Goal: Information Seeking & Learning: Check status

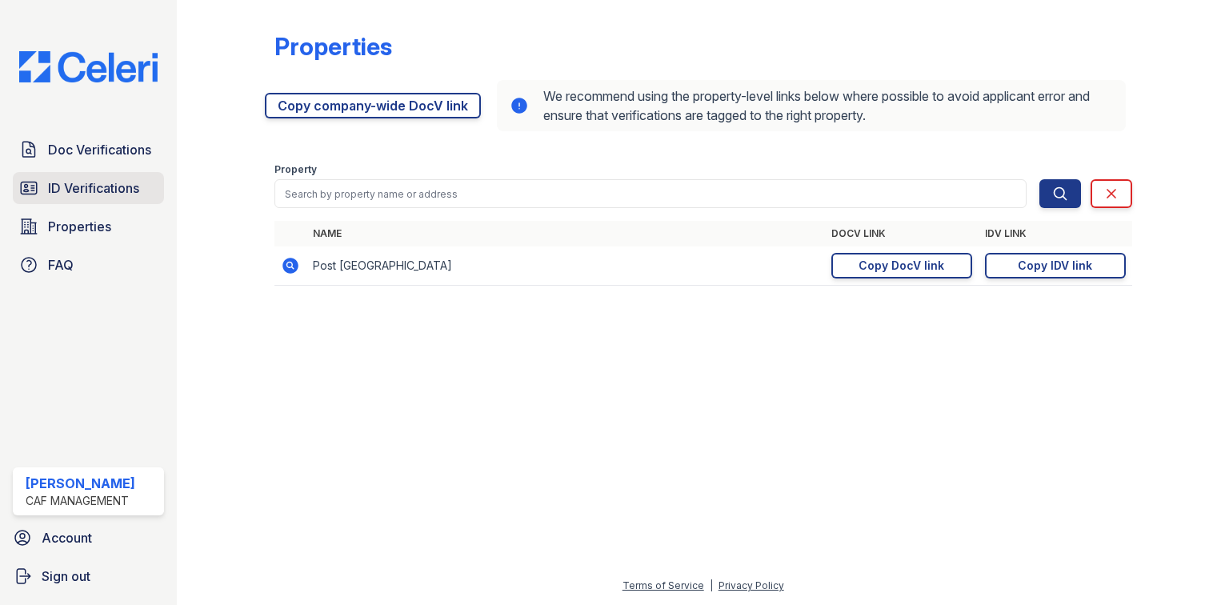
drag, startPoint x: 88, startPoint y: 189, endPoint x: 127, endPoint y: 194, distance: 39.5
click at [88, 189] on span "ID Verifications" at bounding box center [93, 187] width 91 height 19
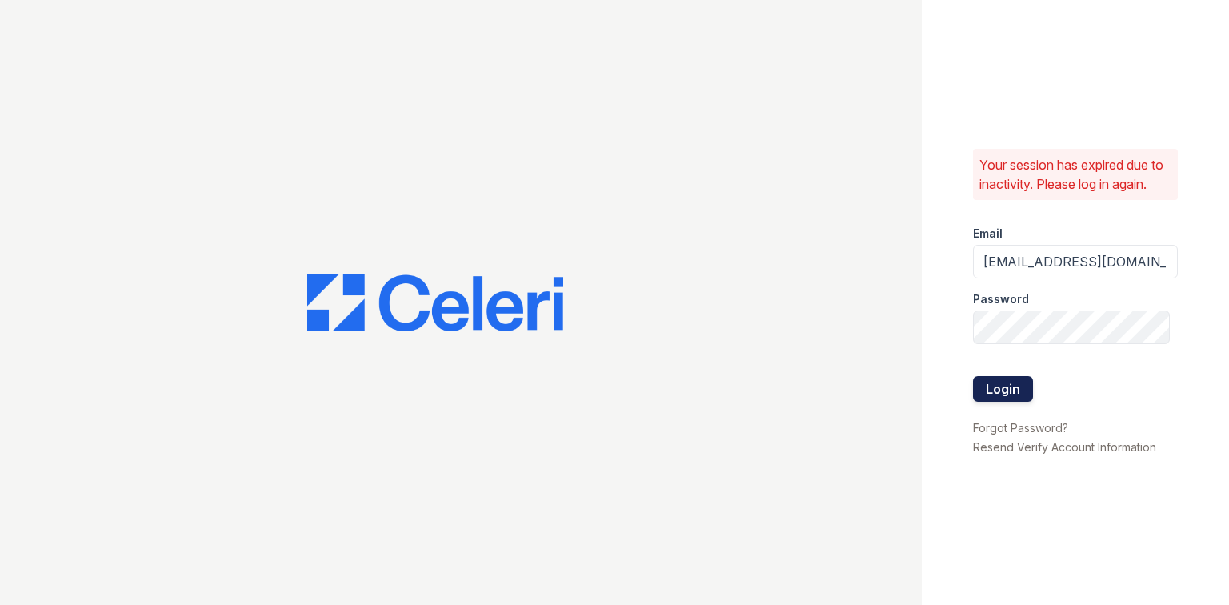
click at [996, 387] on button "Login" at bounding box center [1003, 389] width 60 height 26
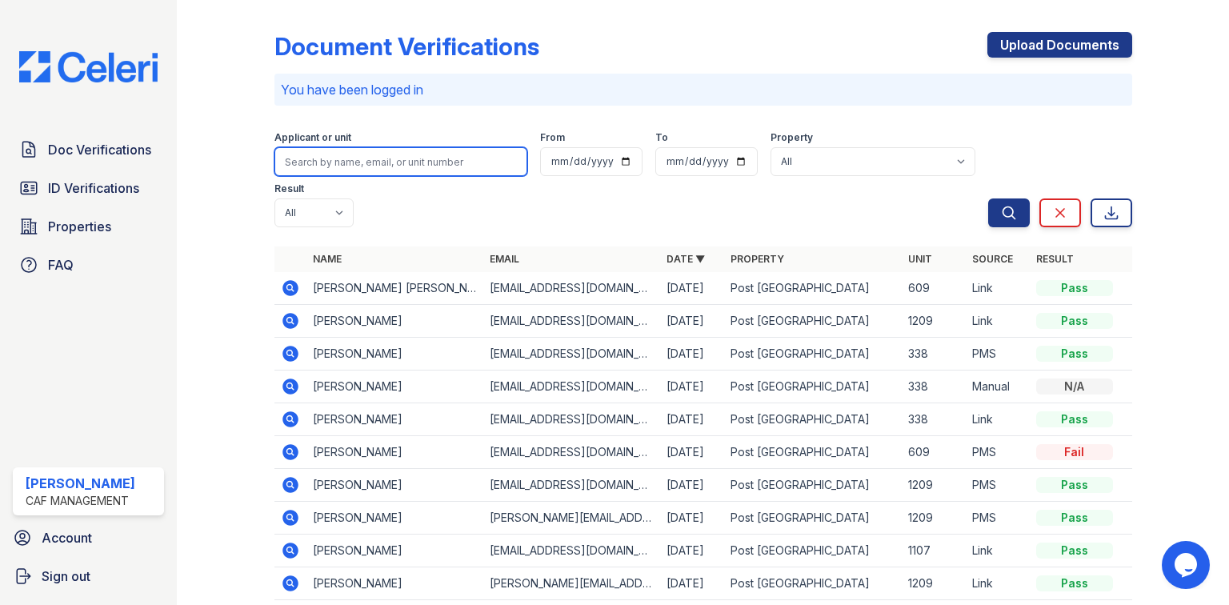
click at [346, 162] on input "search" at bounding box center [401, 161] width 253 height 29
type input "olga"
click at [989, 199] on button "Search" at bounding box center [1010, 213] width 42 height 29
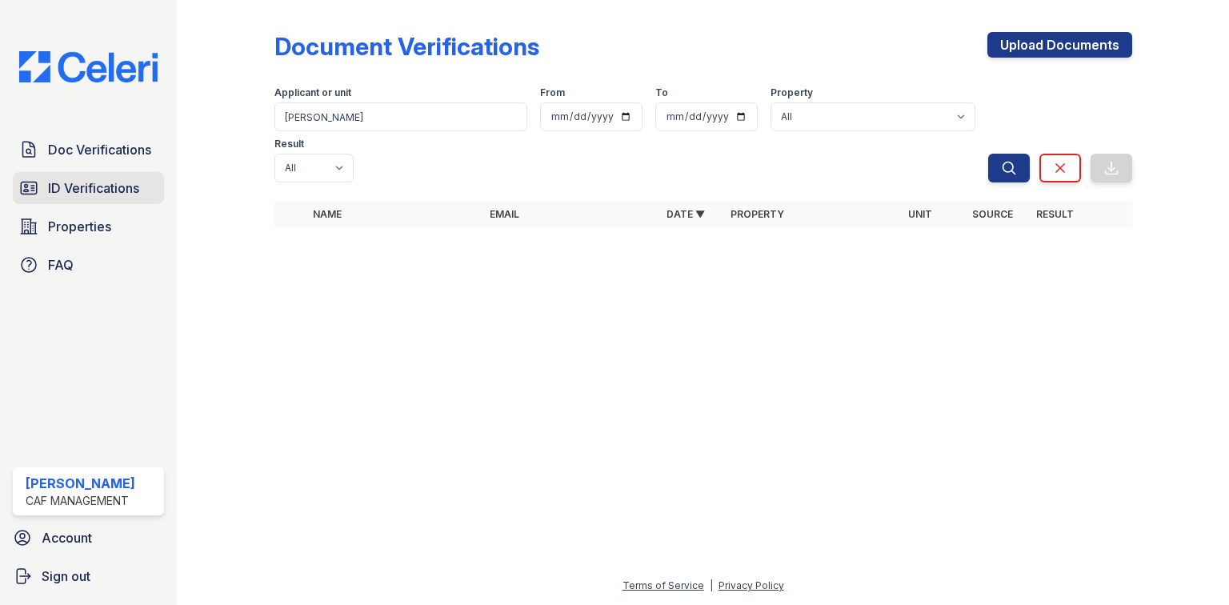
click at [88, 198] on link "ID Verifications" at bounding box center [88, 188] width 151 height 32
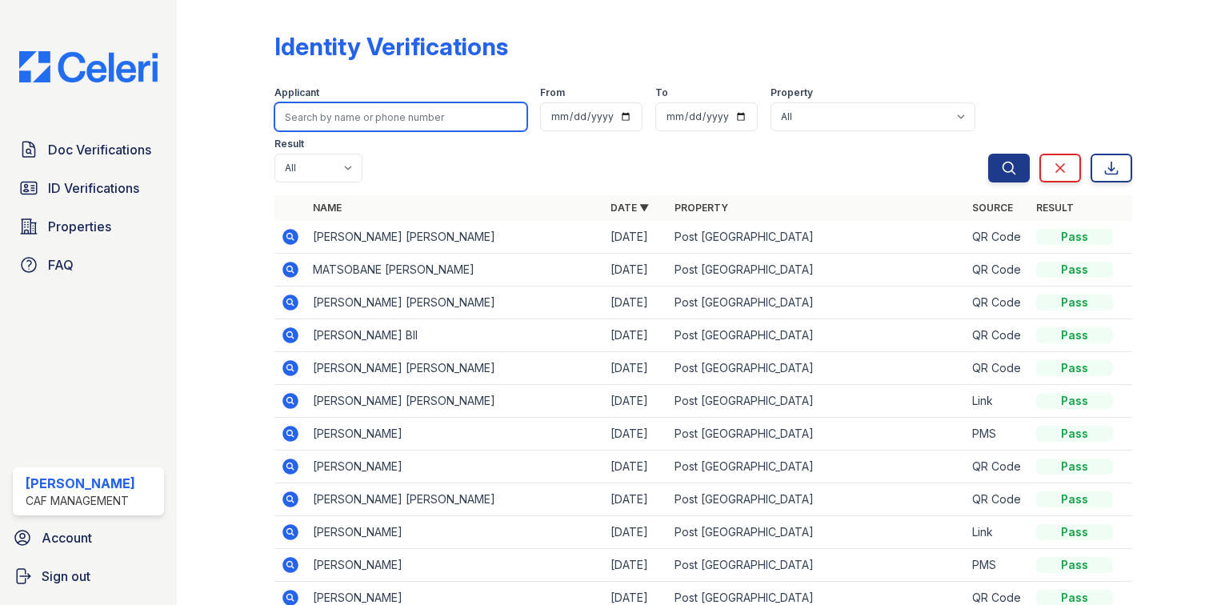
click at [324, 115] on input "search" at bounding box center [401, 116] width 253 height 29
type input "olga"
click at [989, 154] on button "Search" at bounding box center [1010, 168] width 42 height 29
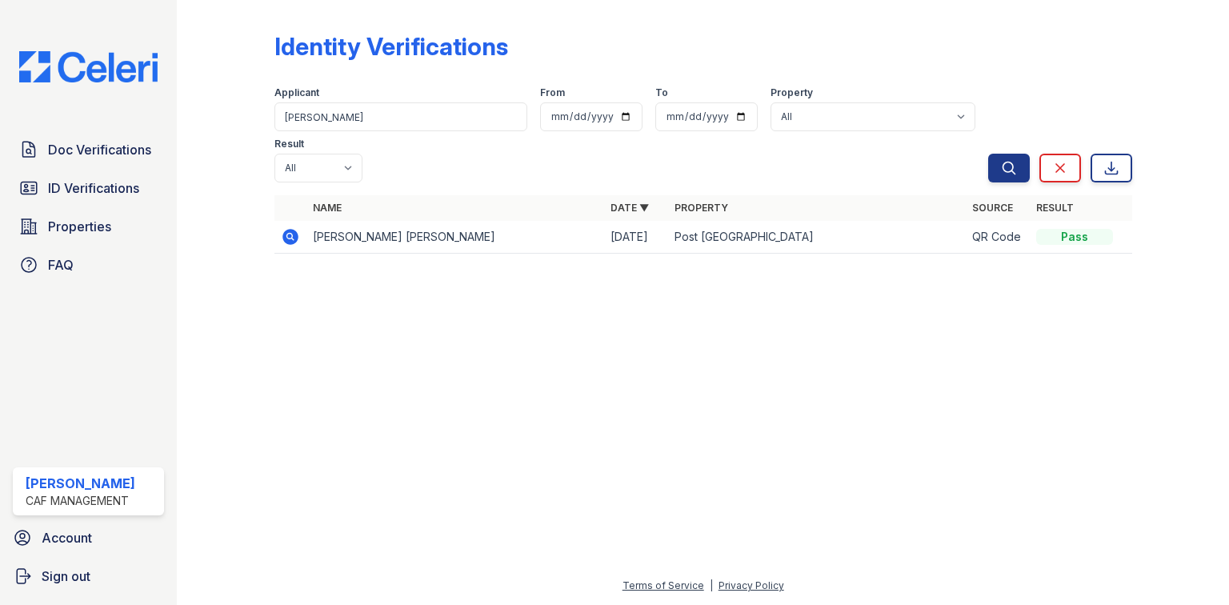
click at [290, 227] on icon at bounding box center [290, 236] width 19 height 19
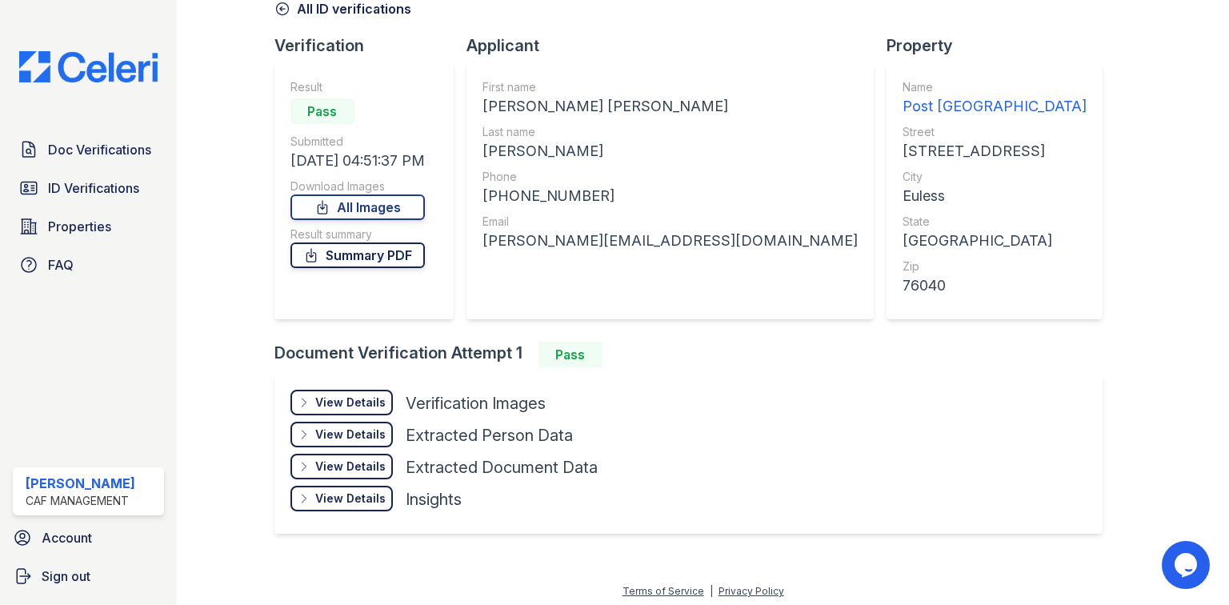
scroll to position [86, 0]
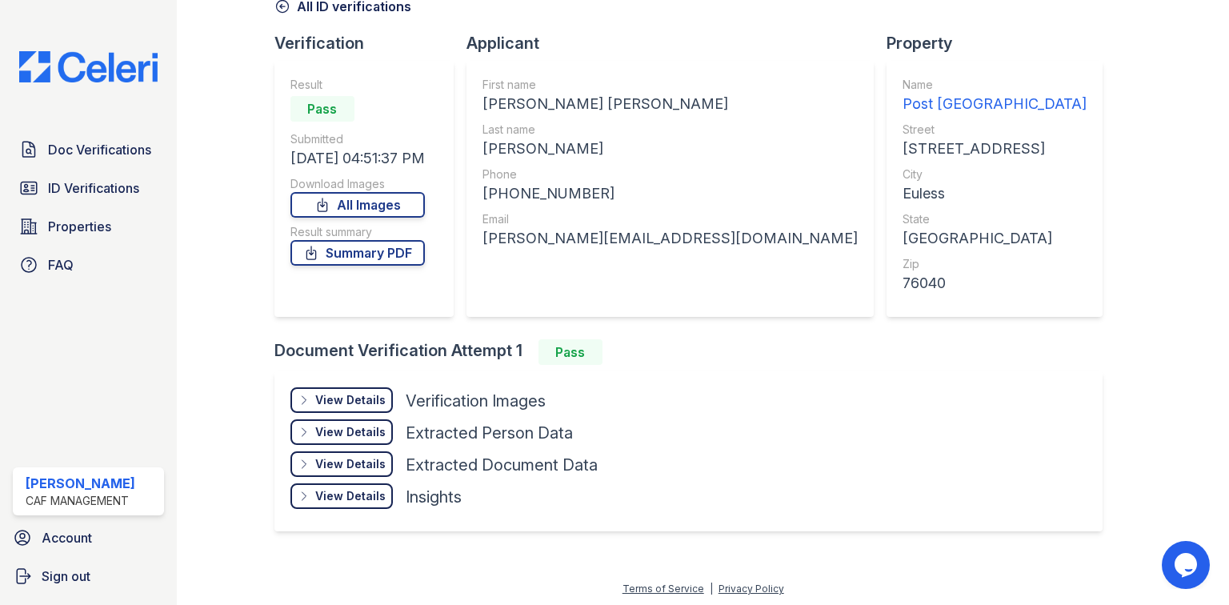
click at [354, 402] on div "View Details" at bounding box center [350, 400] width 70 height 16
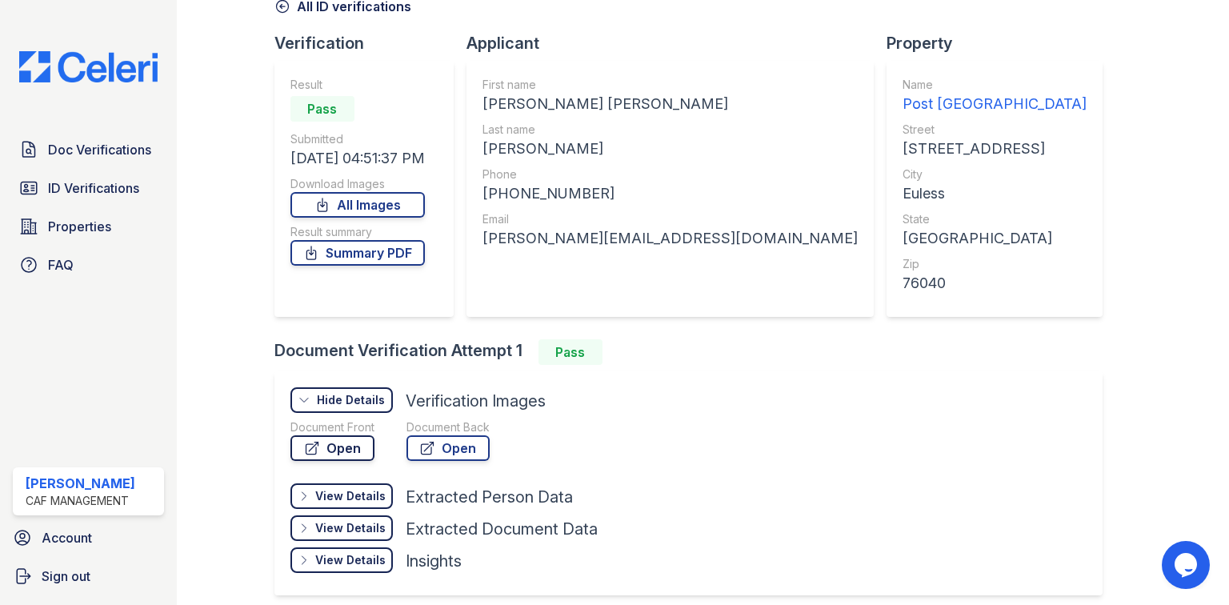
click at [348, 435] on link "Open" at bounding box center [333, 448] width 84 height 26
click at [105, 156] on span "Doc Verifications" at bounding box center [99, 149] width 103 height 19
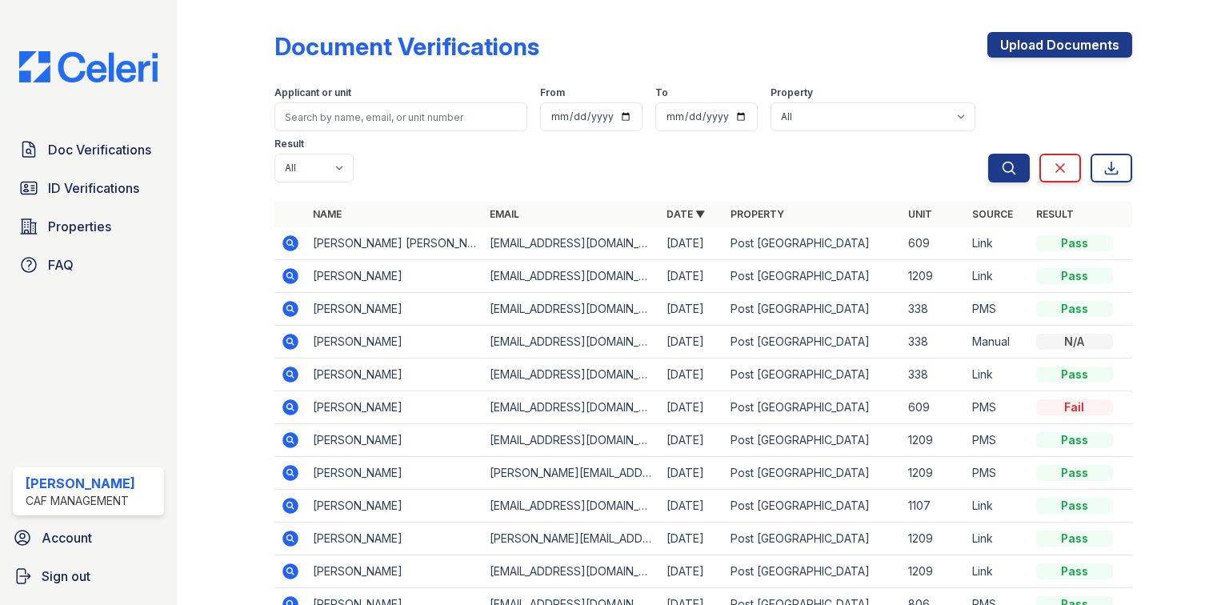
click at [284, 234] on icon at bounding box center [290, 243] width 19 height 19
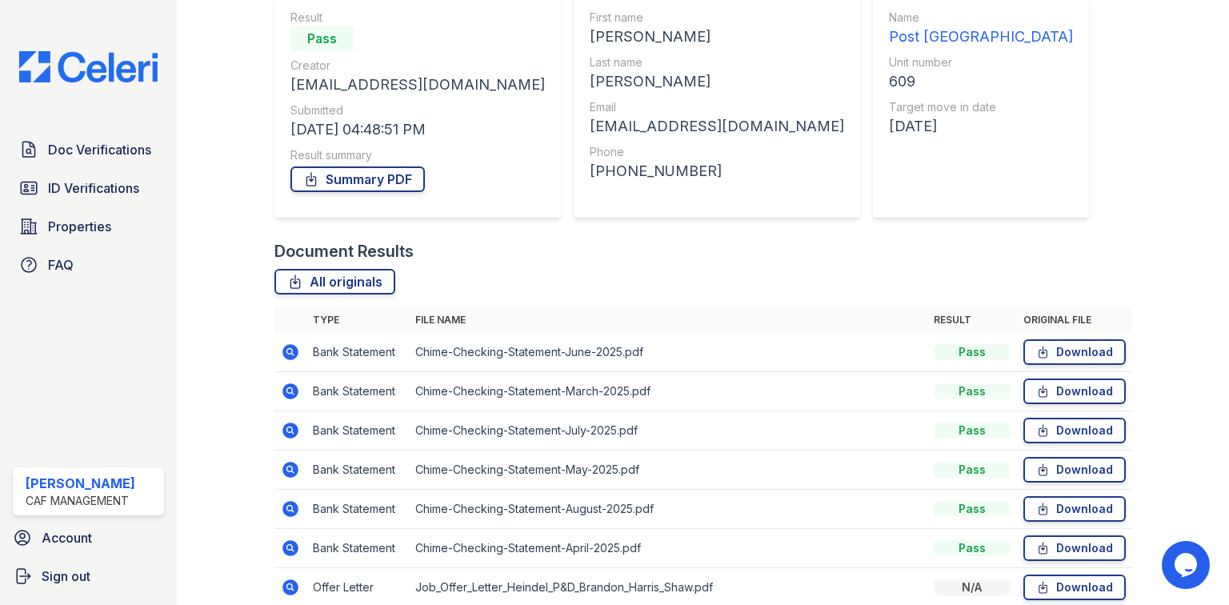
scroll to position [225, 0]
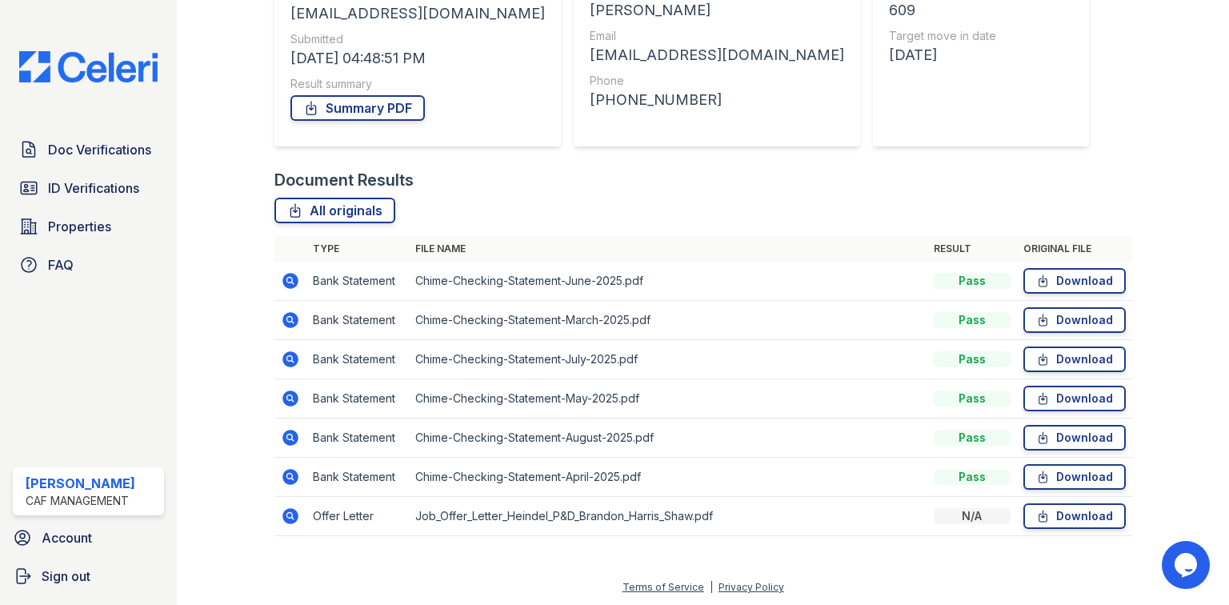
click at [293, 279] on icon at bounding box center [291, 281] width 16 height 16
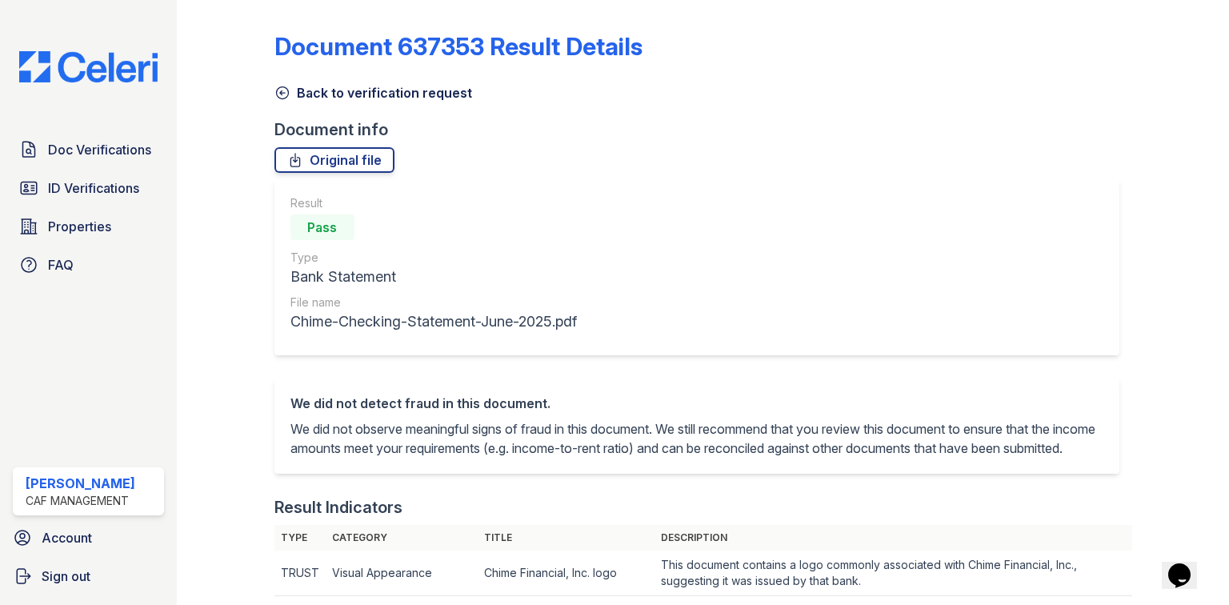
click at [337, 90] on link "Back to verification request" at bounding box center [374, 92] width 198 height 19
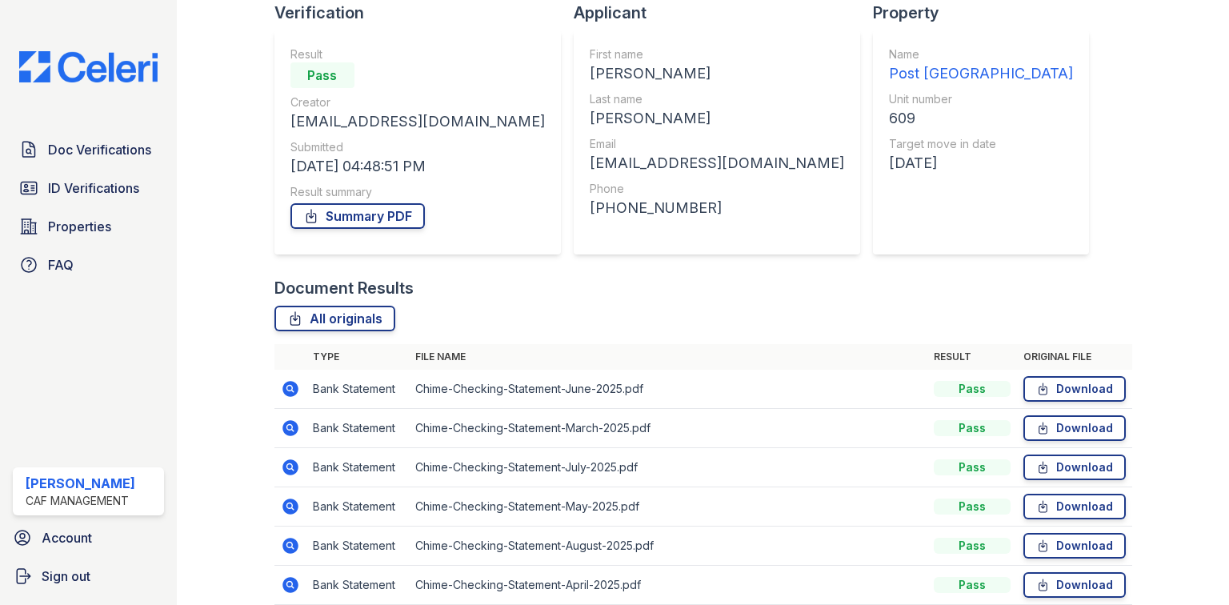
scroll to position [128, 0]
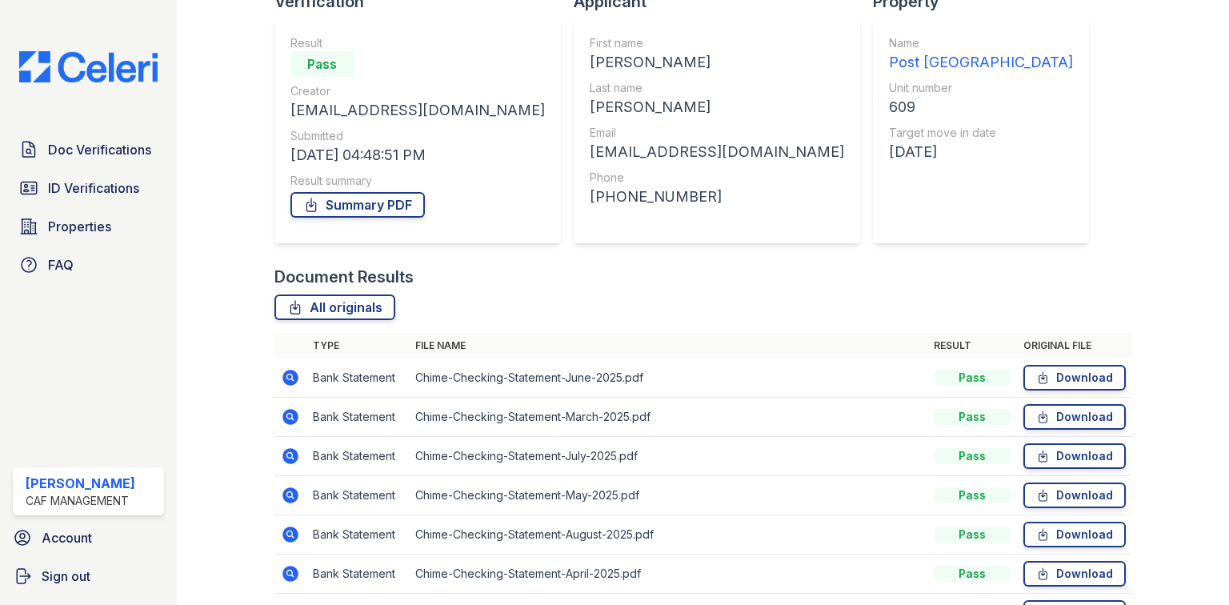
click at [288, 420] on icon at bounding box center [291, 417] width 16 height 16
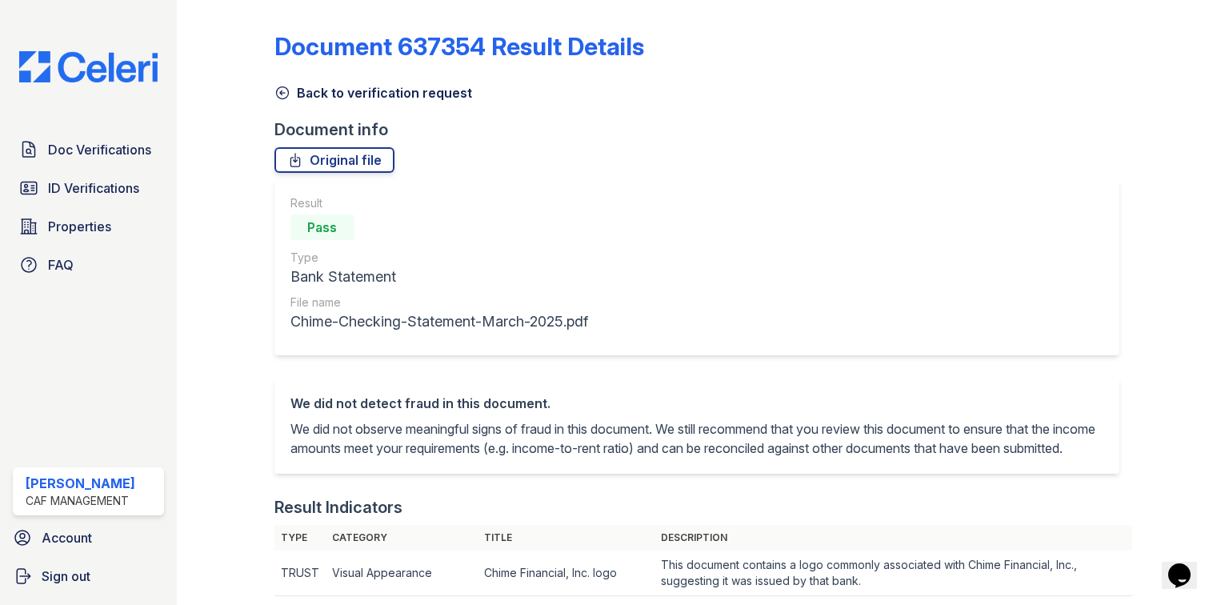
click at [359, 85] on link "Back to verification request" at bounding box center [374, 92] width 198 height 19
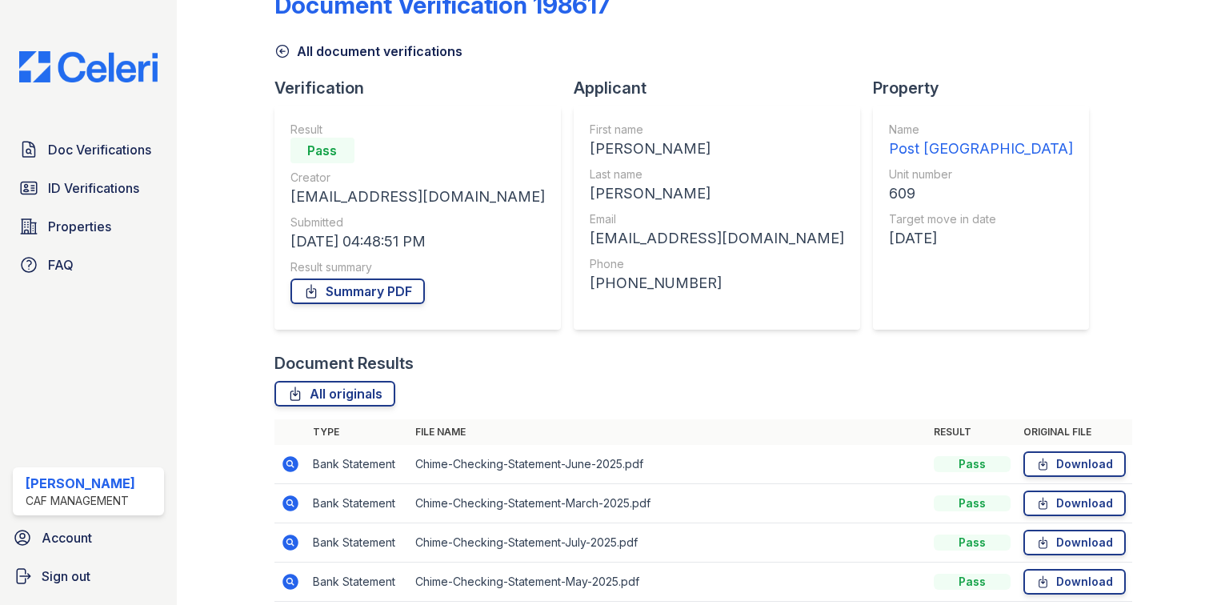
scroll to position [128, 0]
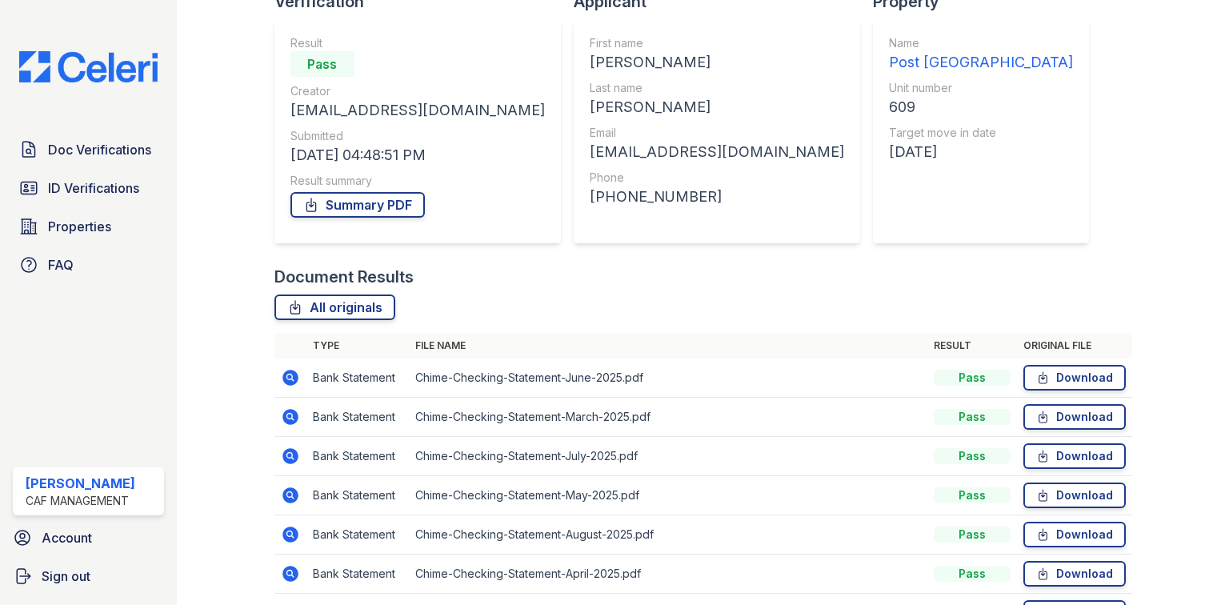
click at [294, 457] on icon at bounding box center [291, 456] width 16 height 16
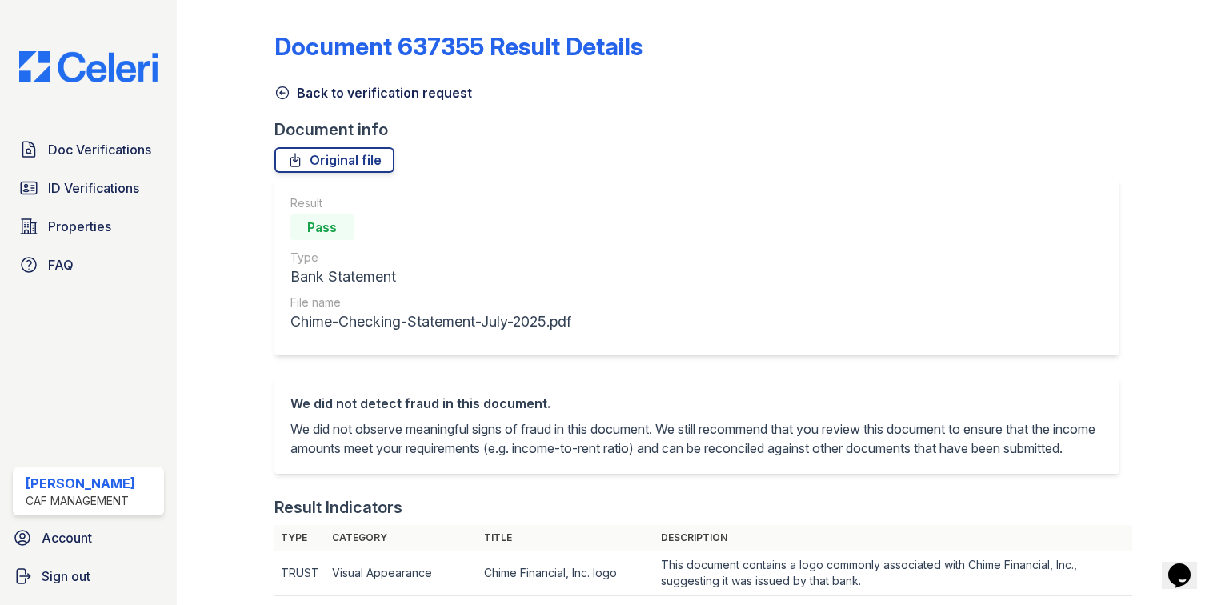
click at [325, 84] on link "Back to verification request" at bounding box center [374, 92] width 198 height 19
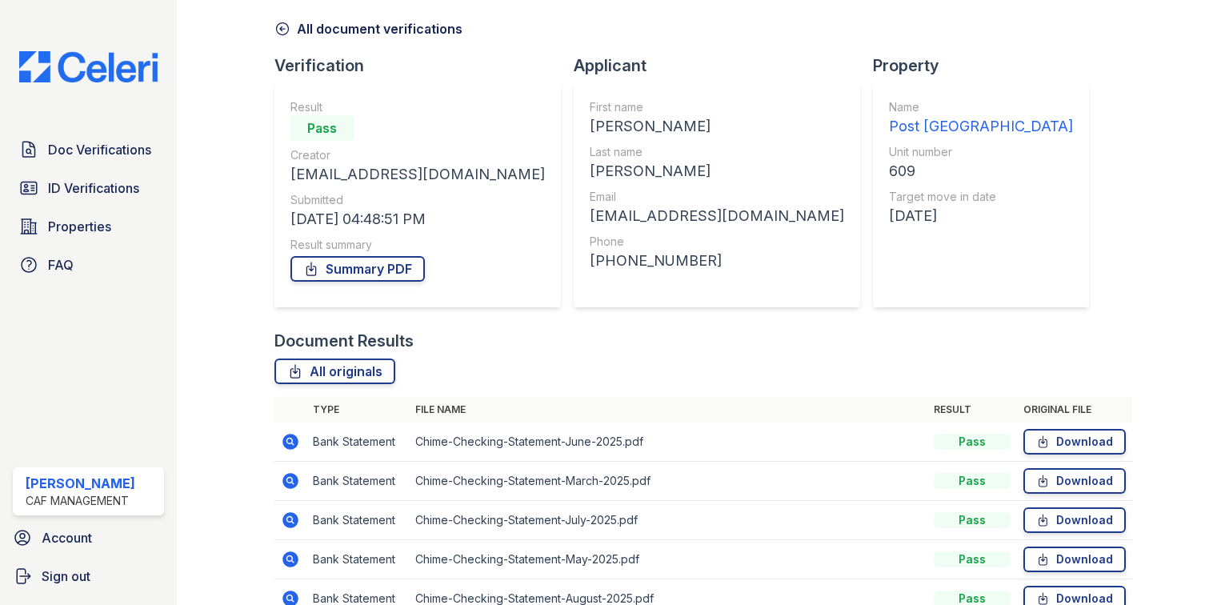
scroll to position [128, 0]
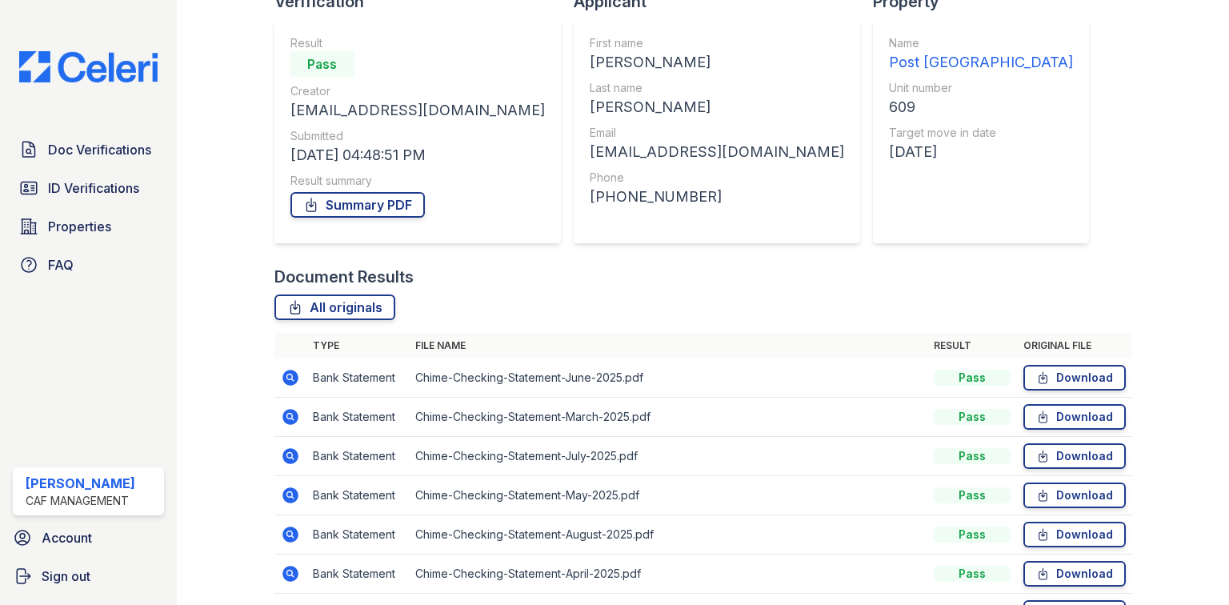
click at [285, 491] on icon at bounding box center [291, 495] width 16 height 16
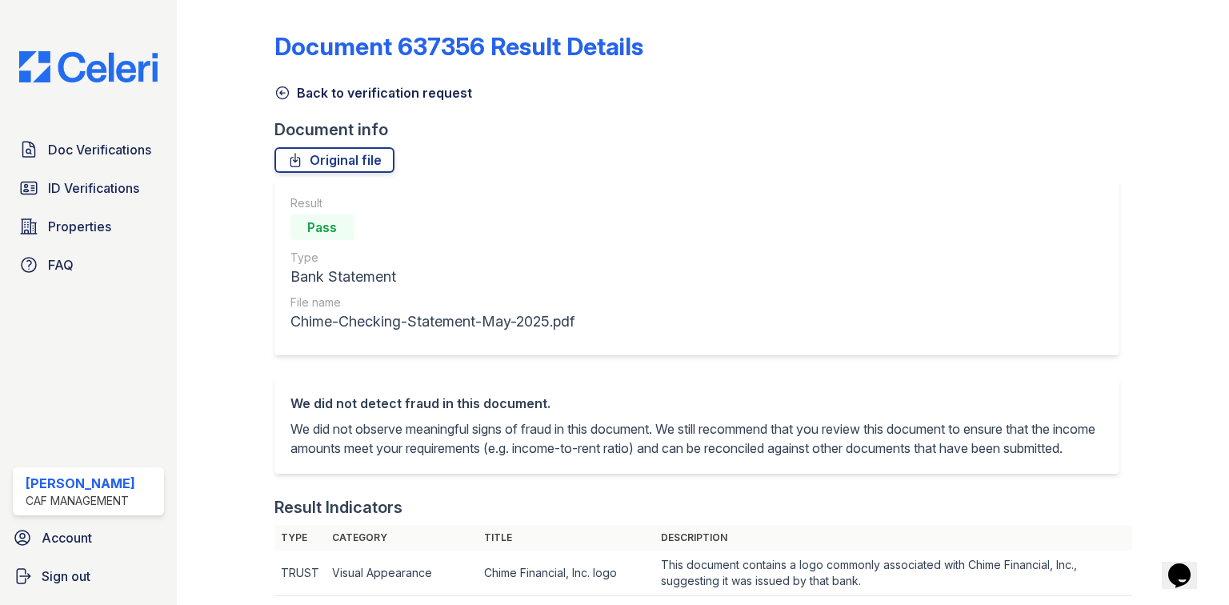
click at [307, 86] on link "Back to verification request" at bounding box center [374, 92] width 198 height 19
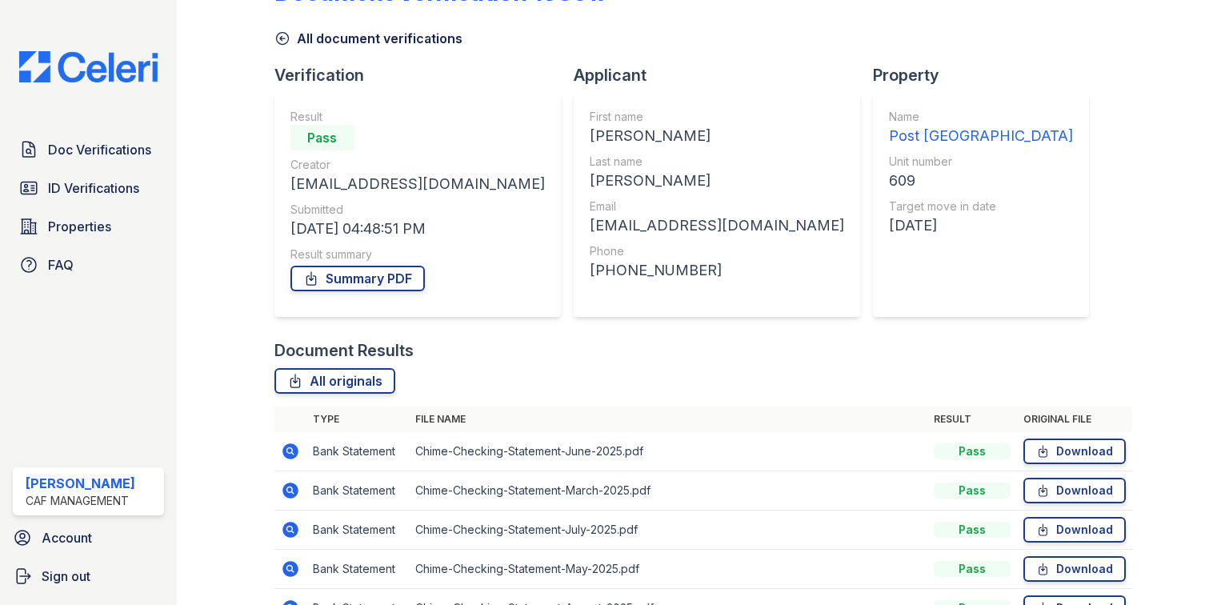
scroll to position [128, 0]
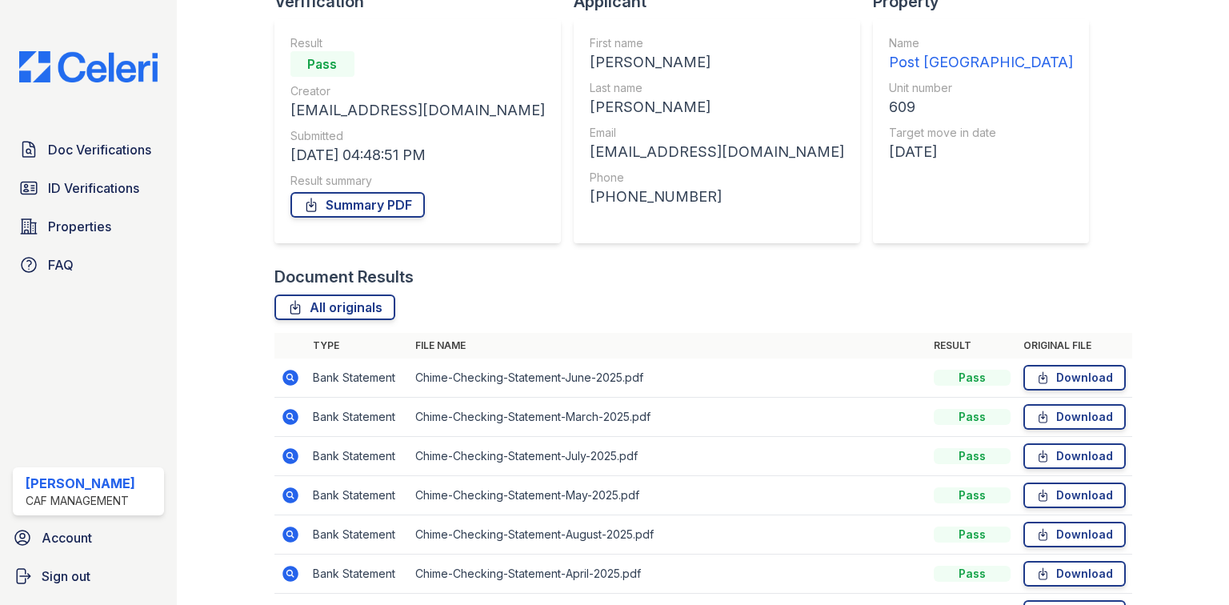
click at [295, 535] on icon at bounding box center [291, 535] width 16 height 16
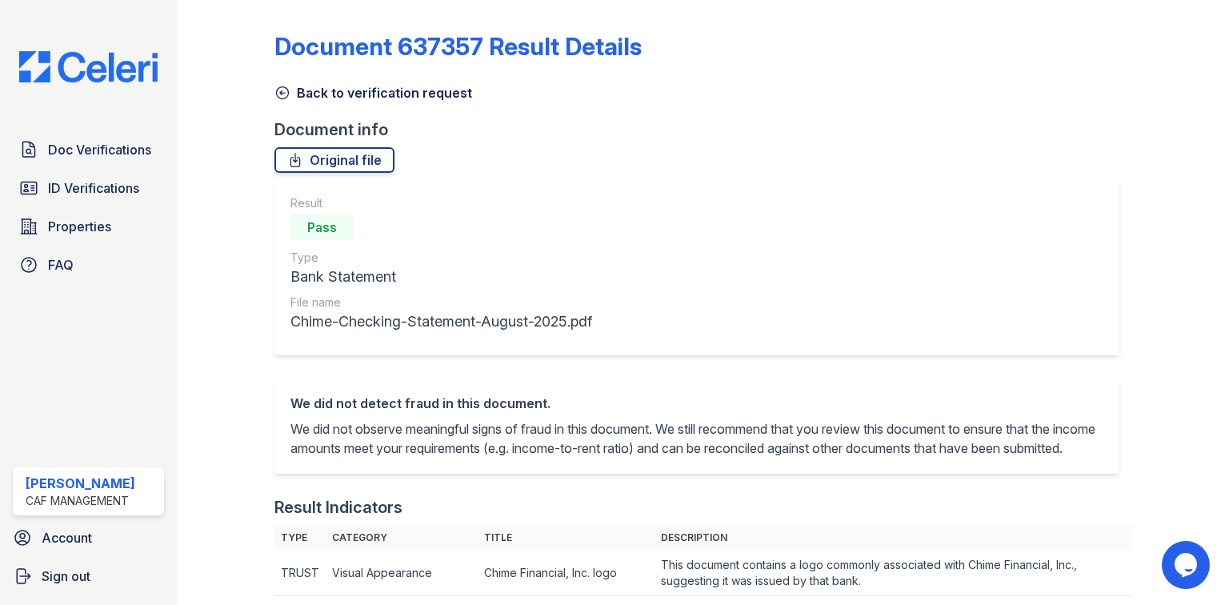
click at [343, 99] on link "Back to verification request" at bounding box center [374, 92] width 198 height 19
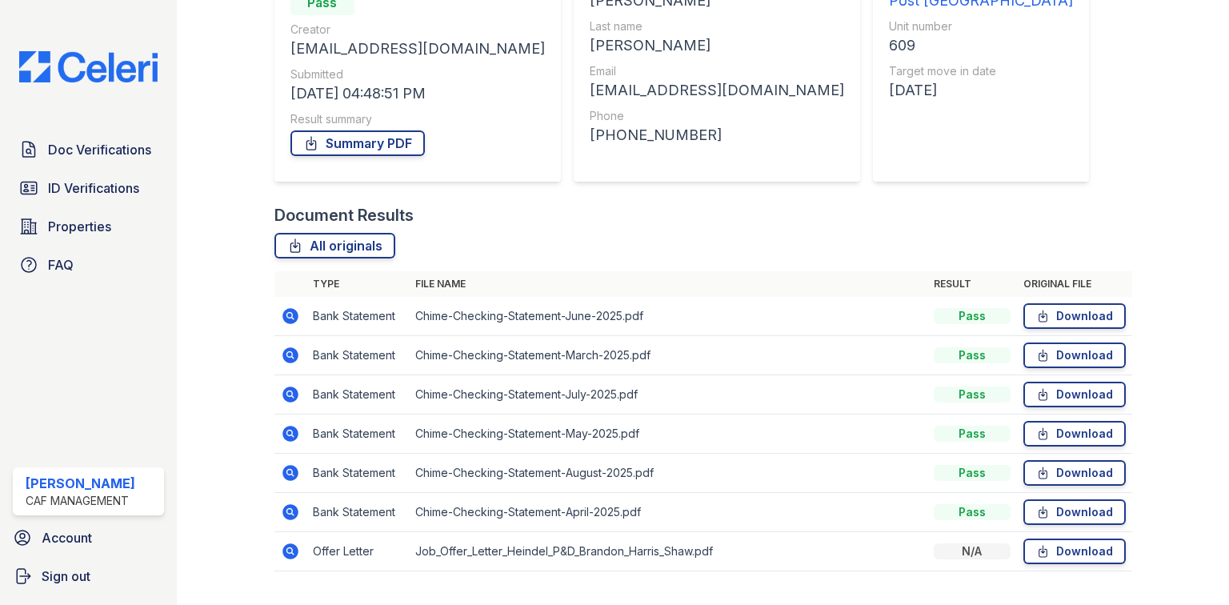
scroll to position [225, 0]
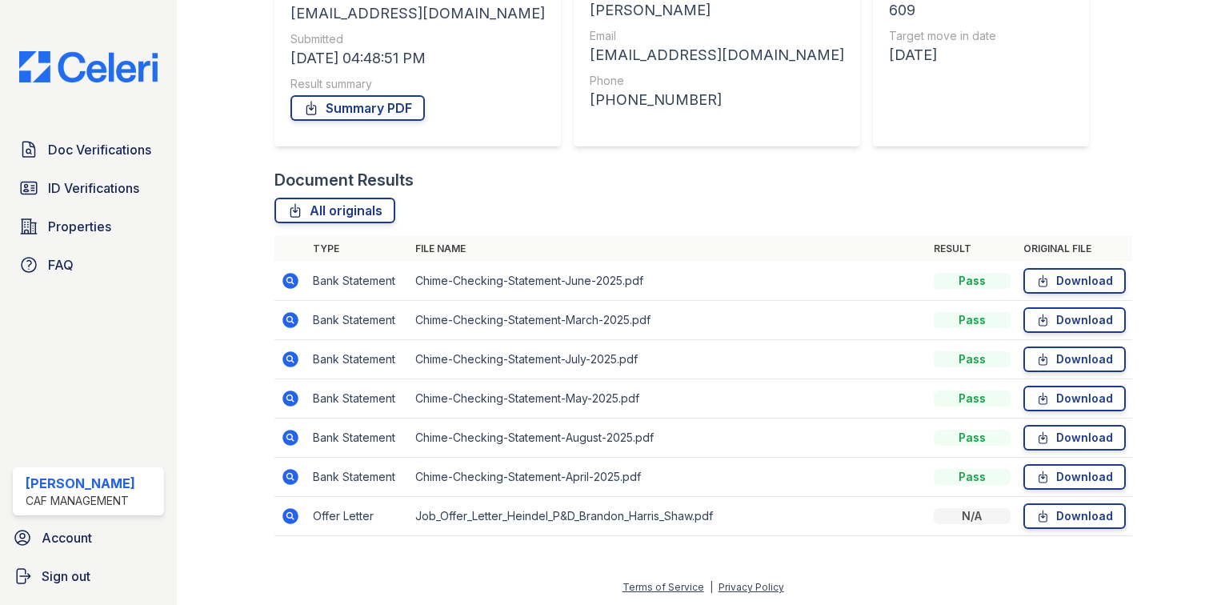
click at [290, 479] on icon at bounding box center [291, 477] width 16 height 16
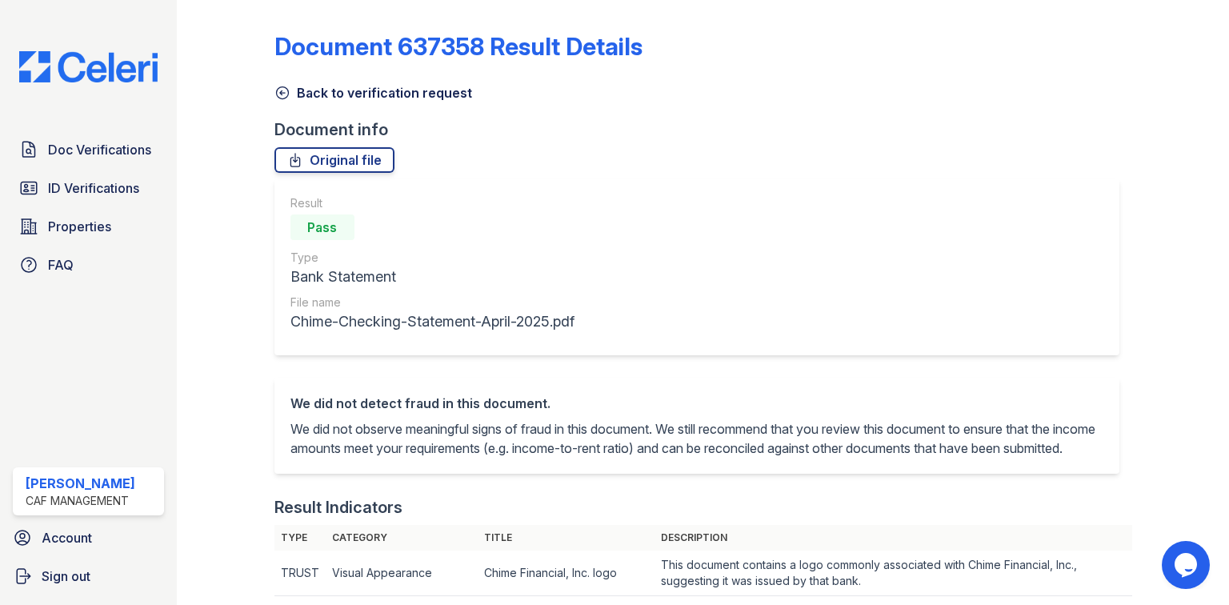
click at [360, 89] on link "Back to verification request" at bounding box center [374, 92] width 198 height 19
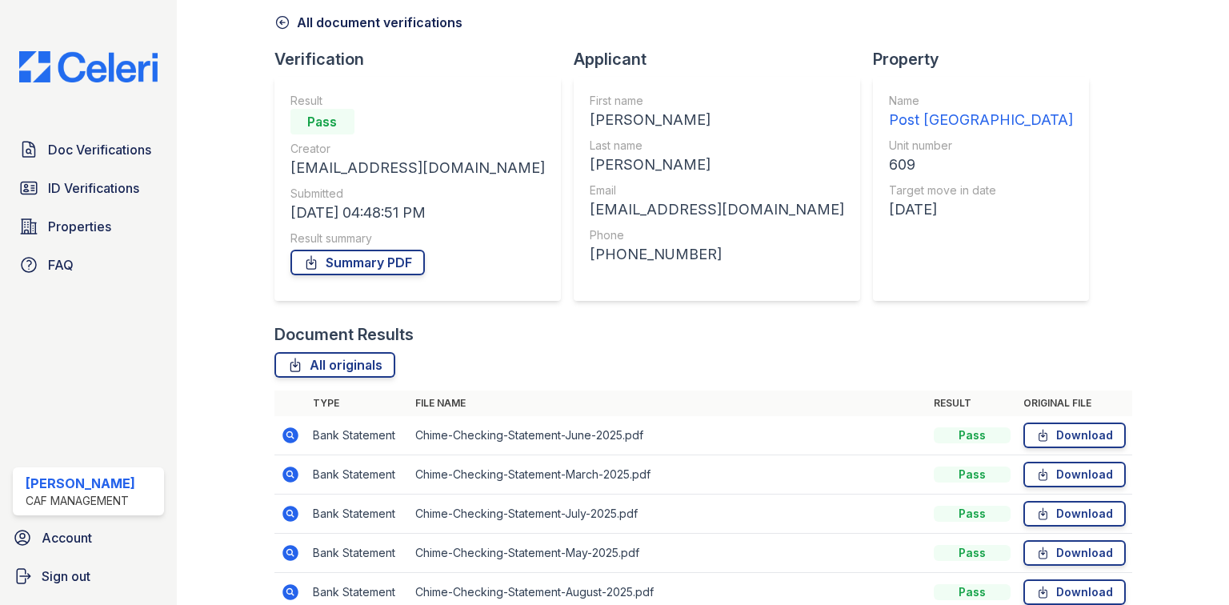
scroll to position [225, 0]
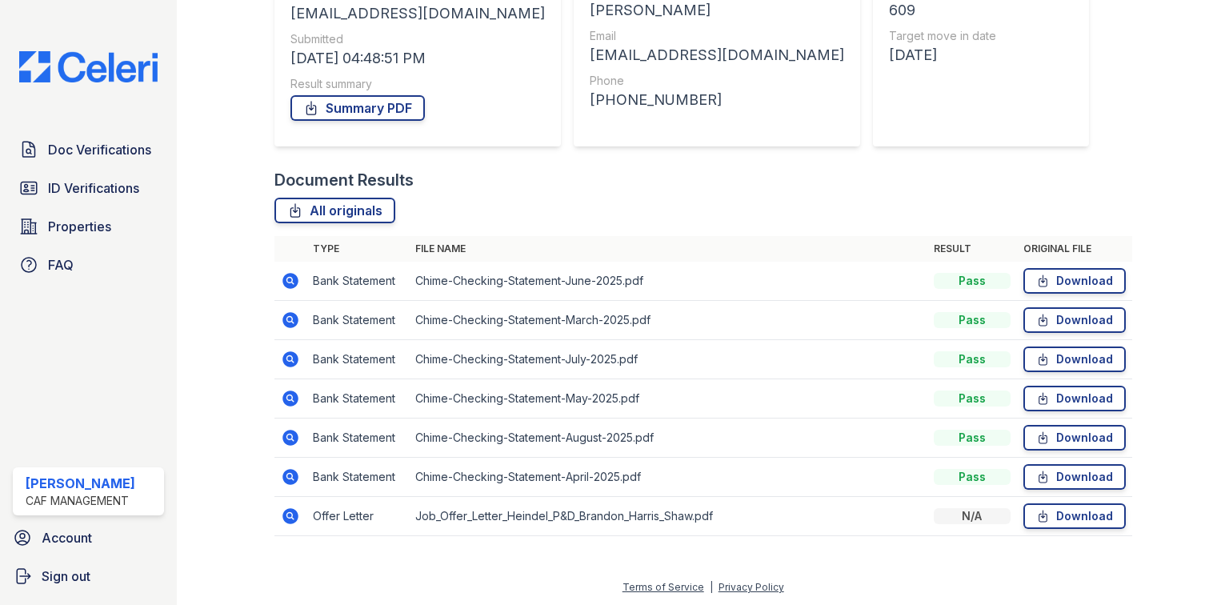
click at [290, 517] on icon at bounding box center [291, 516] width 16 height 16
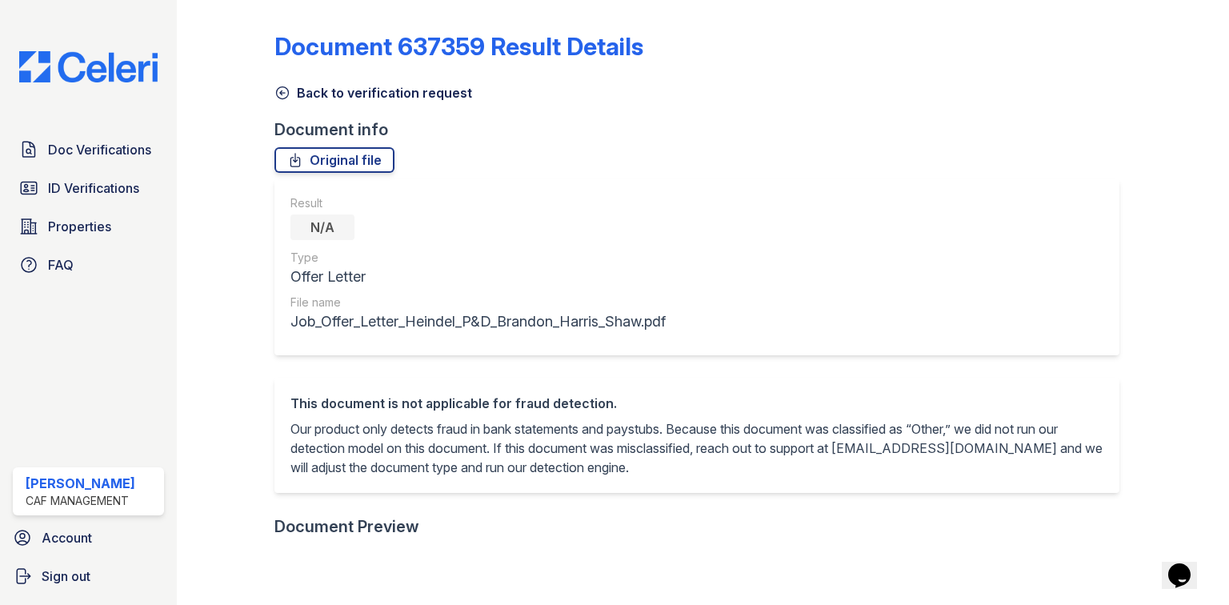
click at [374, 96] on link "Back to verification request" at bounding box center [374, 92] width 198 height 19
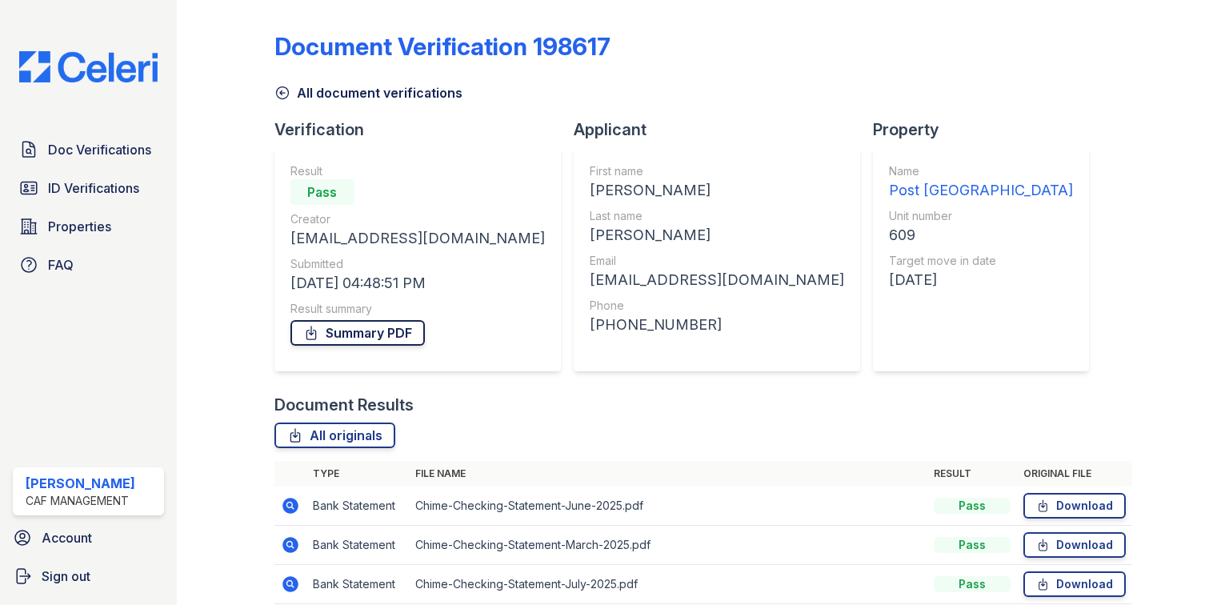
click at [357, 335] on link "Summary PDF" at bounding box center [358, 333] width 134 height 26
click at [54, 234] on span "Properties" at bounding box center [79, 226] width 63 height 19
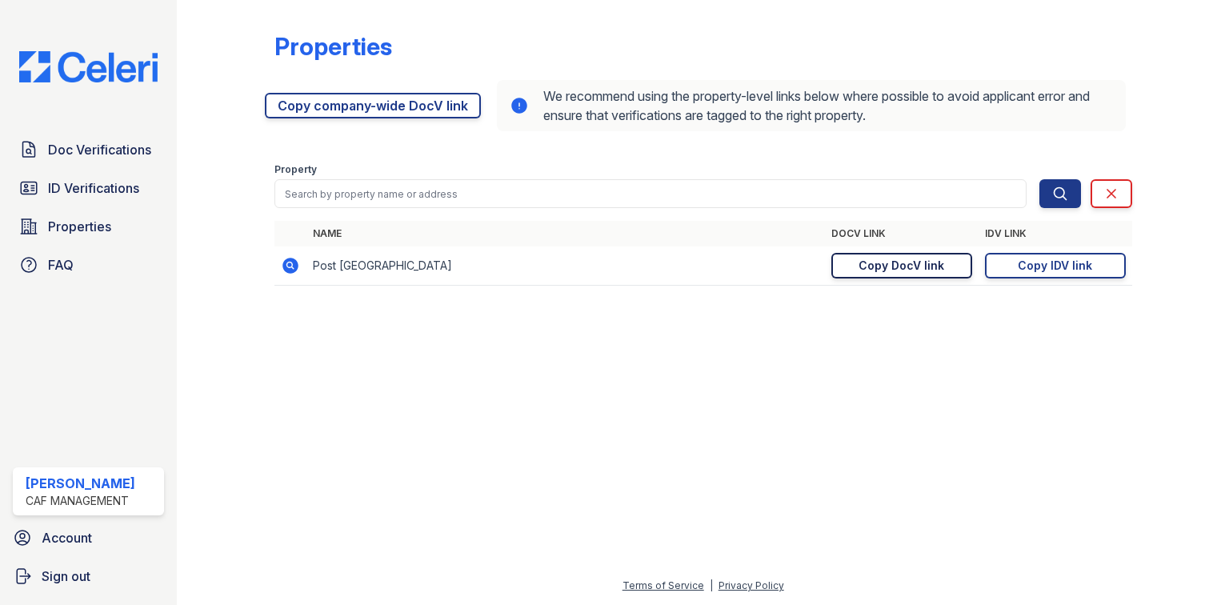
click at [896, 273] on div "Copy DocV link" at bounding box center [902, 266] width 86 height 16
